Goal: Task Accomplishment & Management: Manage account settings

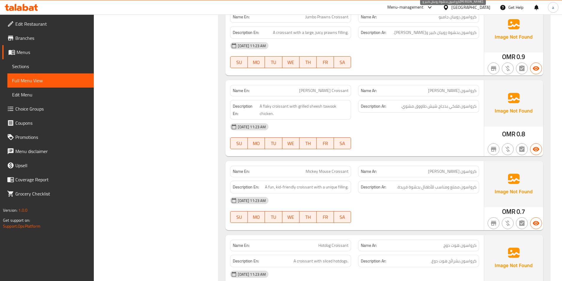
scroll to position [4527, 0]
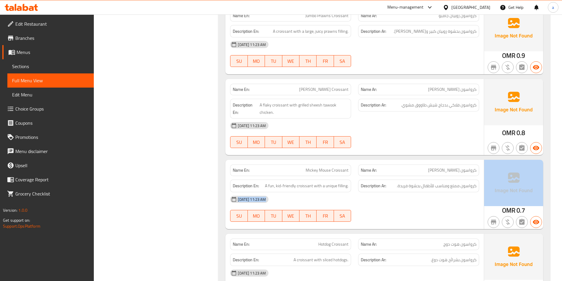
drag, startPoint x: 396, startPoint y: 163, endPoint x: 469, endPoint y: 177, distance: 74.7
click at [490, 169] on div "Name En: [PERSON_NAME] Croissant Name Ar: [PERSON_NAME] Description En: A fun, …" at bounding box center [385, 194] width 318 height 69
click at [466, 192] on div "[DATE] 11:23 AM" at bounding box center [355, 199] width 256 height 14
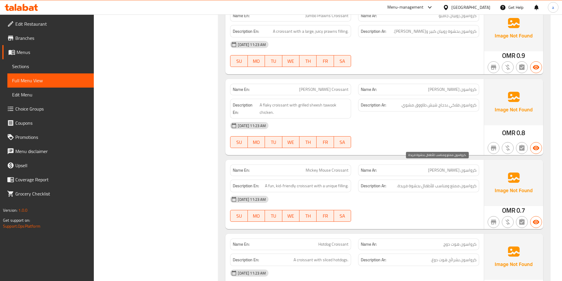
click at [418, 182] on span "كرواسون ممتع ومناسب للأطفال بحشوة فريدة." at bounding box center [437, 185] width 80 height 7
drag, startPoint x: 440, startPoint y: 151, endPoint x: 484, endPoint y: 173, distance: 49.0
click at [481, 161] on div "Name Ar: [PERSON_NAME]" at bounding box center [419, 170] width 128 height 19
click at [471, 197] on div "[DATE] 11:23 AM SU MO TU WE TH FR SA" at bounding box center [355, 208] width 256 height 33
click at [412, 182] on span "كرواسون ممتع ومناسب للأطفال بحشوة فريدة." at bounding box center [437, 185] width 80 height 7
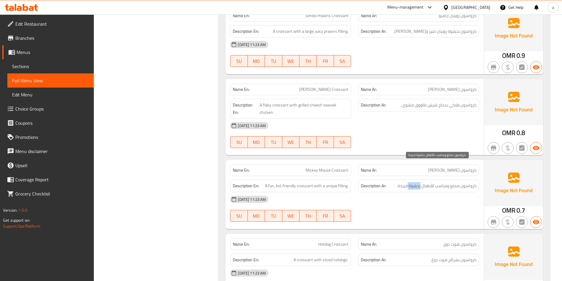
click at [412, 182] on span "كرواسون ممتع ومناسب للأطفال بحشوة فريدة." at bounding box center [437, 185] width 80 height 7
click at [439, 197] on div "[DATE] 11:23 AM SU MO TU WE TH FR SA" at bounding box center [355, 208] width 256 height 33
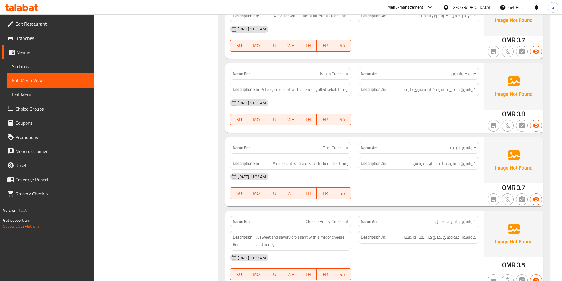
scroll to position [5147, 0]
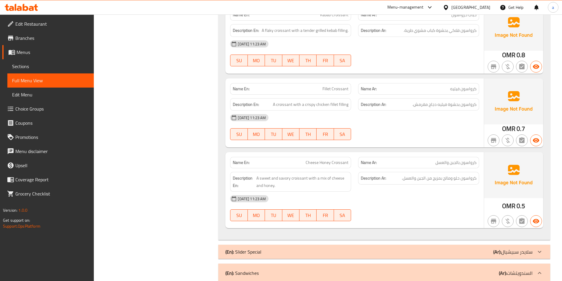
drag, startPoint x: 30, startPoint y: 66, endPoint x: 89, endPoint y: 123, distance: 81.6
click at [30, 66] on span "Sections" at bounding box center [50, 66] width 77 height 7
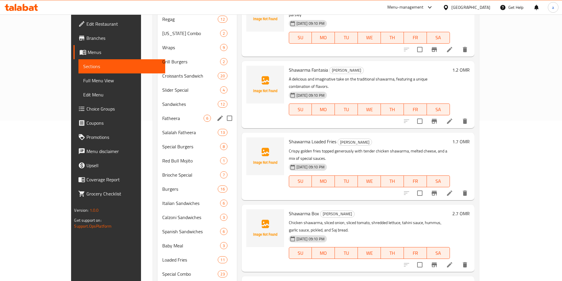
scroll to position [131, 0]
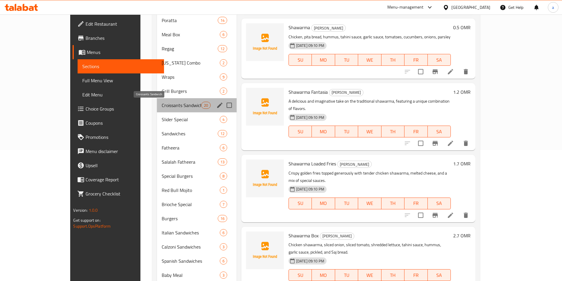
click at [162, 106] on span "Croissants Sandwich" at bounding box center [181, 105] width 39 height 7
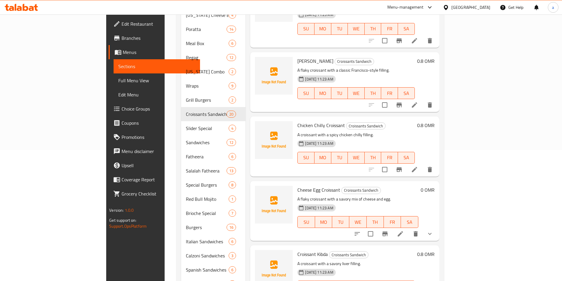
scroll to position [295, 0]
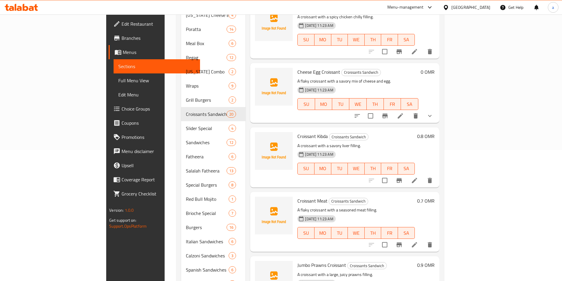
click at [423, 175] on li at bounding box center [414, 180] width 17 height 11
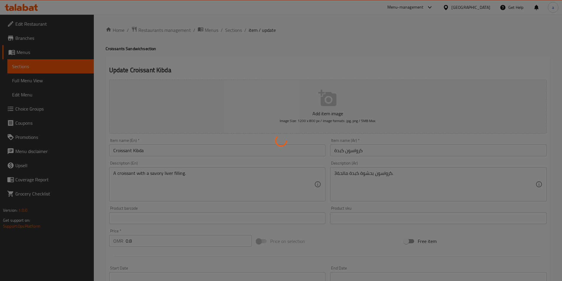
click at [337, 172] on div at bounding box center [281, 140] width 562 height 281
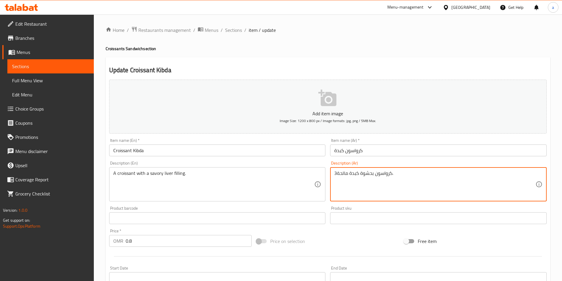
drag, startPoint x: 338, startPoint y: 172, endPoint x: 328, endPoint y: 179, distance: 11.9
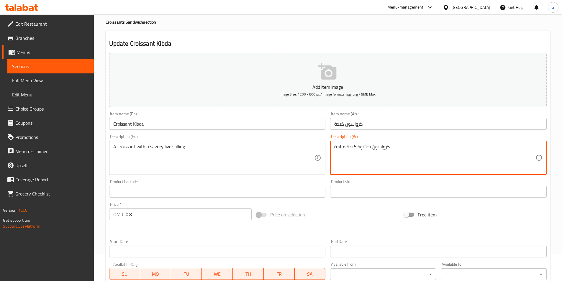
scroll to position [136, 0]
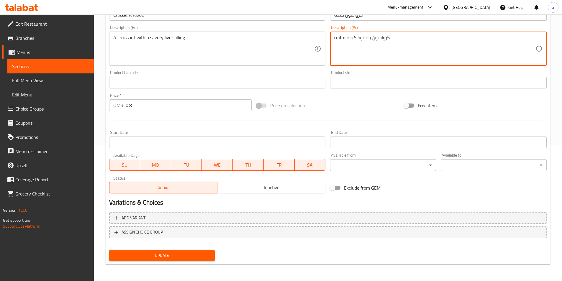
type textarea "كرواسون بحشوة كبدة مالحة."
click at [179, 250] on button "Update" at bounding box center [162, 255] width 106 height 11
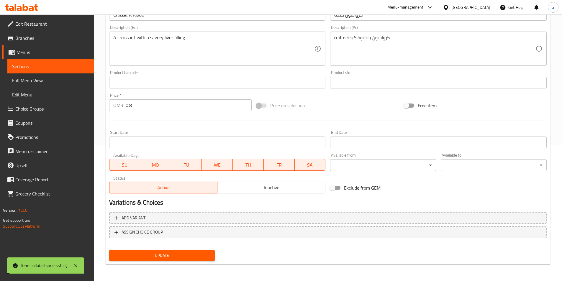
click at [57, 84] on link "Full Menu View" at bounding box center [50, 80] width 86 height 14
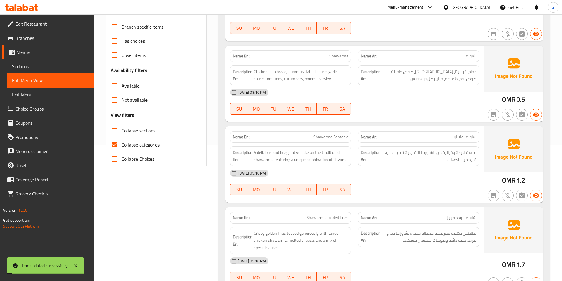
drag, startPoint x: 150, startPoint y: 141, endPoint x: 171, endPoint y: 137, distance: 21.7
click at [150, 141] on span "Collapse categories" at bounding box center [141, 144] width 38 height 7
click at [122, 141] on input "Collapse categories" at bounding box center [114, 145] width 14 height 14
checkbox input "false"
click at [147, 130] on span "Collapse sections" at bounding box center [139, 130] width 34 height 7
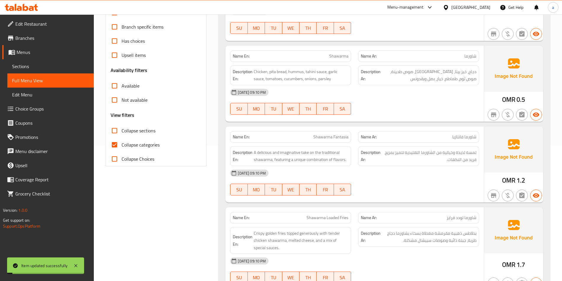
click at [122, 130] on input "Collapse sections" at bounding box center [114, 131] width 14 height 14
checkbox input "true"
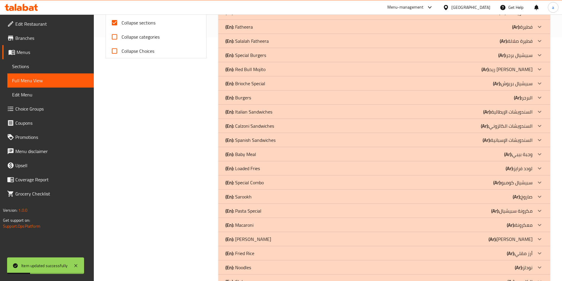
scroll to position [263, 0]
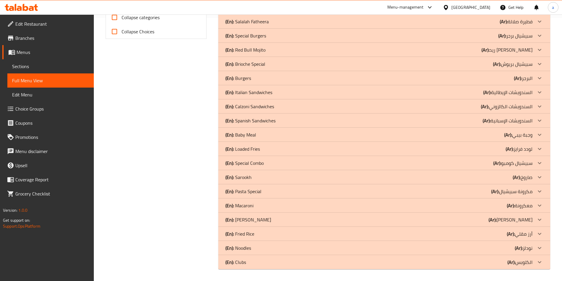
click at [536, 48] on icon at bounding box center [539, 49] width 7 height 7
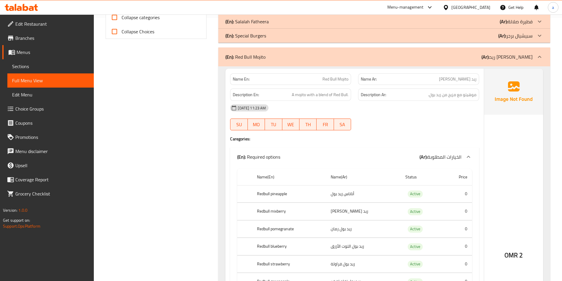
scroll to position [234, 0]
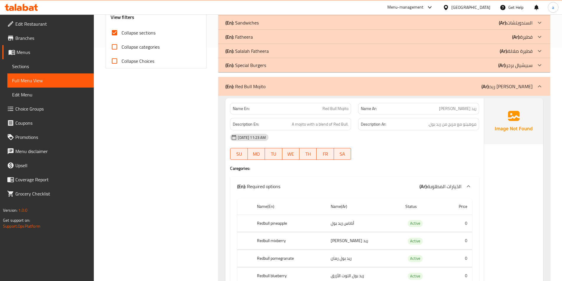
click at [536, 50] on icon at bounding box center [539, 51] width 7 height 7
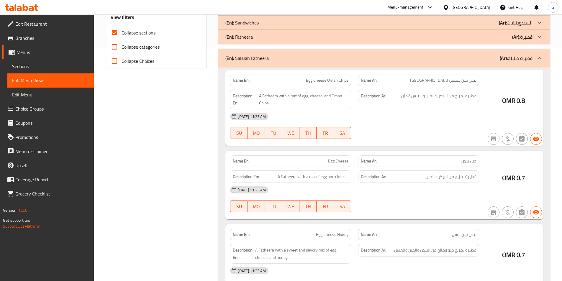
click at [532, 37] on p "(Ar): فطيرة" at bounding box center [522, 36] width 20 height 7
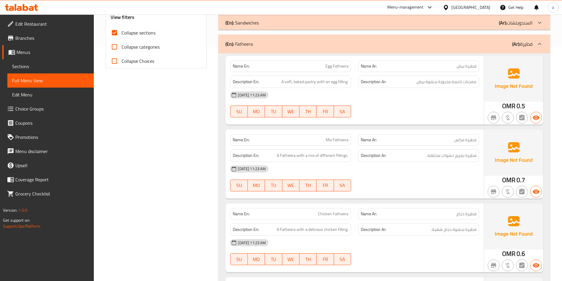
click at [525, 25] on p "(Ar): السندويتشات" at bounding box center [516, 22] width 34 height 7
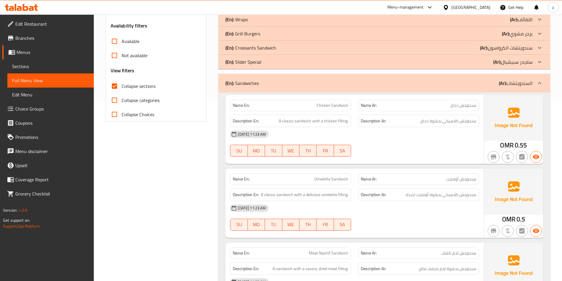
scroll to position [145, 0]
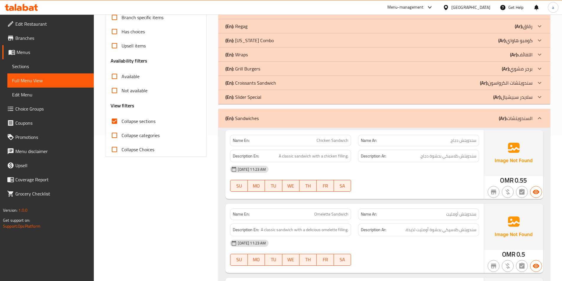
click at [532, 80] on p "(Ar): سندويتشات الكرواسون" at bounding box center [506, 82] width 53 height 7
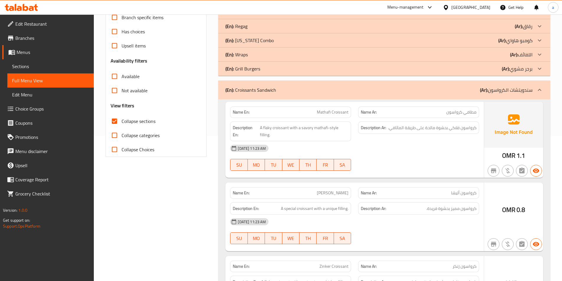
click at [530, 55] on p "(Ar): اللفائف" at bounding box center [521, 54] width 22 height 7
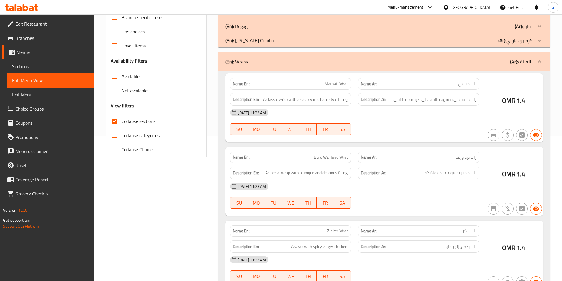
click at [529, 25] on p "(Ar): رقاق" at bounding box center [524, 26] width 18 height 7
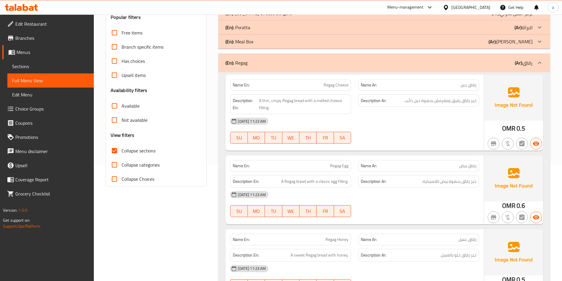
scroll to position [57, 0]
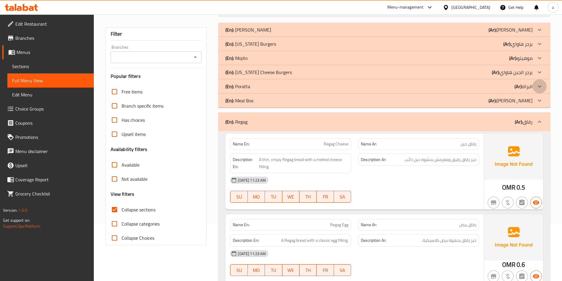
click at [537, 85] on icon at bounding box center [539, 86] width 7 height 7
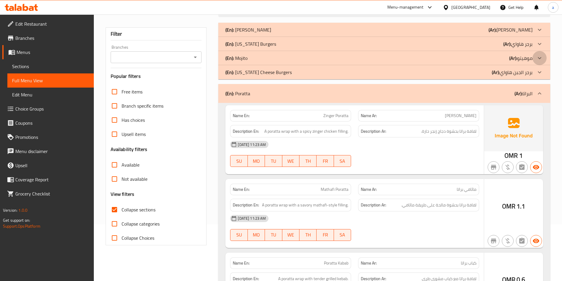
click at [535, 58] on div at bounding box center [540, 58] width 14 height 14
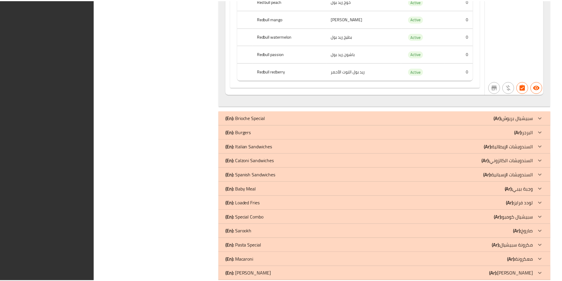
scroll to position [8255, 0]
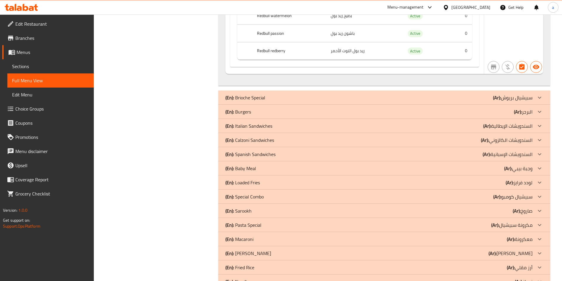
click at [449, 6] on icon at bounding box center [446, 7] width 6 height 6
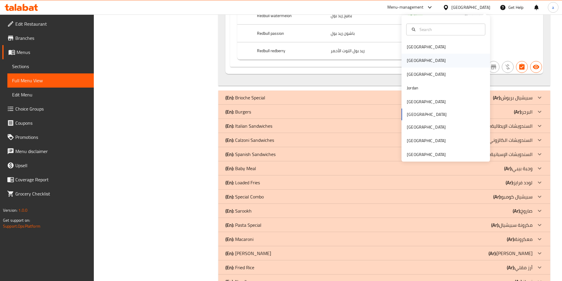
click at [416, 63] on div "[GEOGRAPHIC_DATA]" at bounding box center [426, 61] width 48 height 14
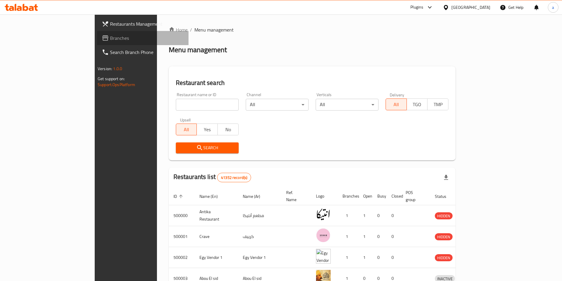
click at [110, 37] on span "Branches" at bounding box center [147, 38] width 74 height 7
